Goal: Information Seeking & Learning: Learn about a topic

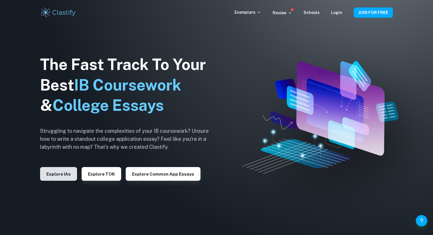
click at [67, 177] on button "Explore IAs" at bounding box center [58, 174] width 37 height 14
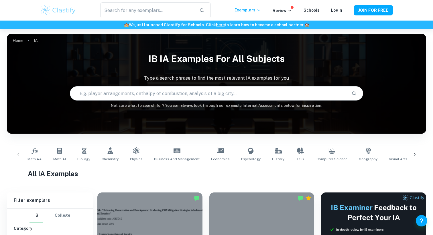
click at [134, 94] on input "text" at bounding box center [208, 94] width 277 height 16
type input "business"
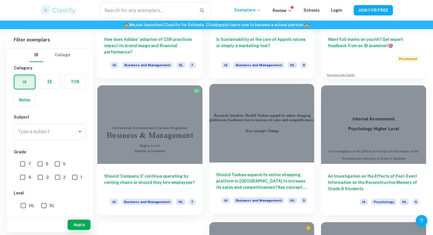
scroll to position [249, 0]
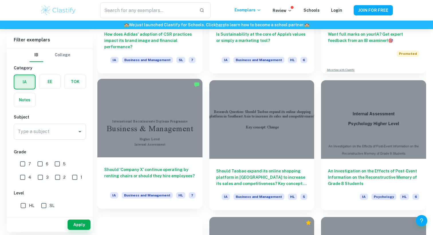
click at [184, 150] on div at bounding box center [149, 118] width 105 height 79
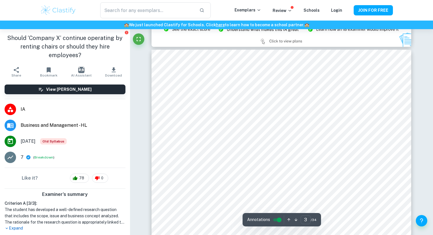
scroll to position [806, 0]
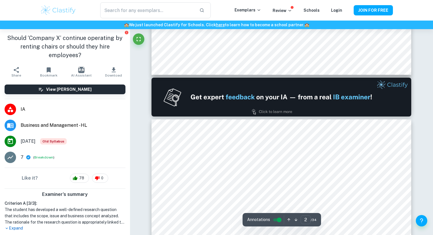
type input "1"
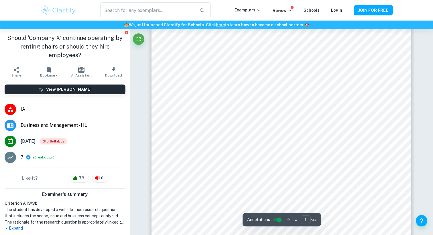
scroll to position [118, 0]
